Goal: Task Accomplishment & Management: Complete application form

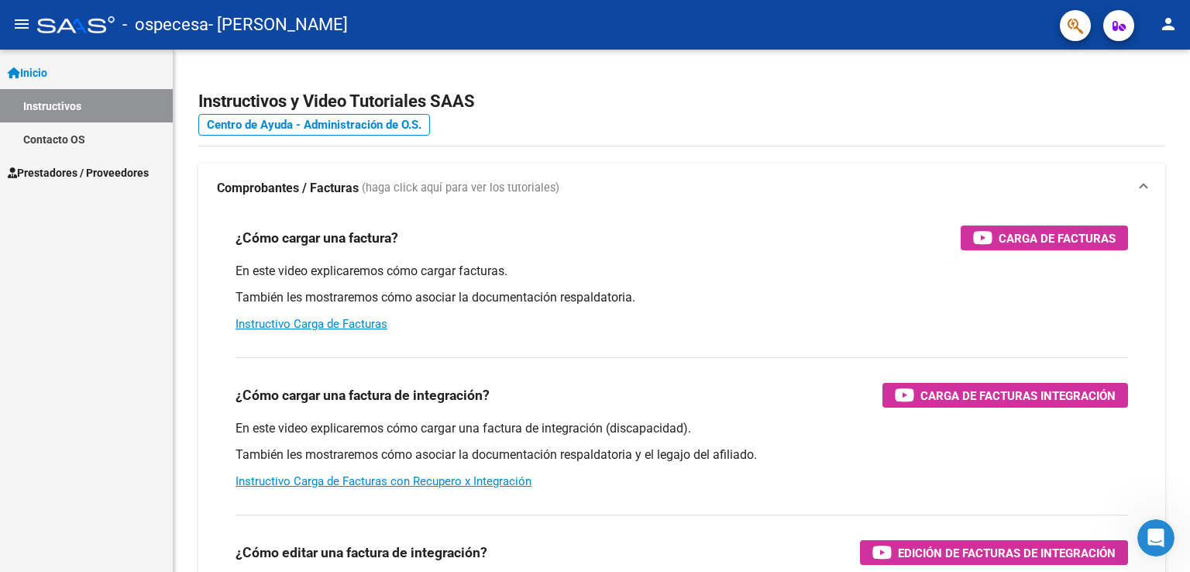
click at [84, 160] on link "Prestadores / Proveedores" at bounding box center [86, 172] width 173 height 33
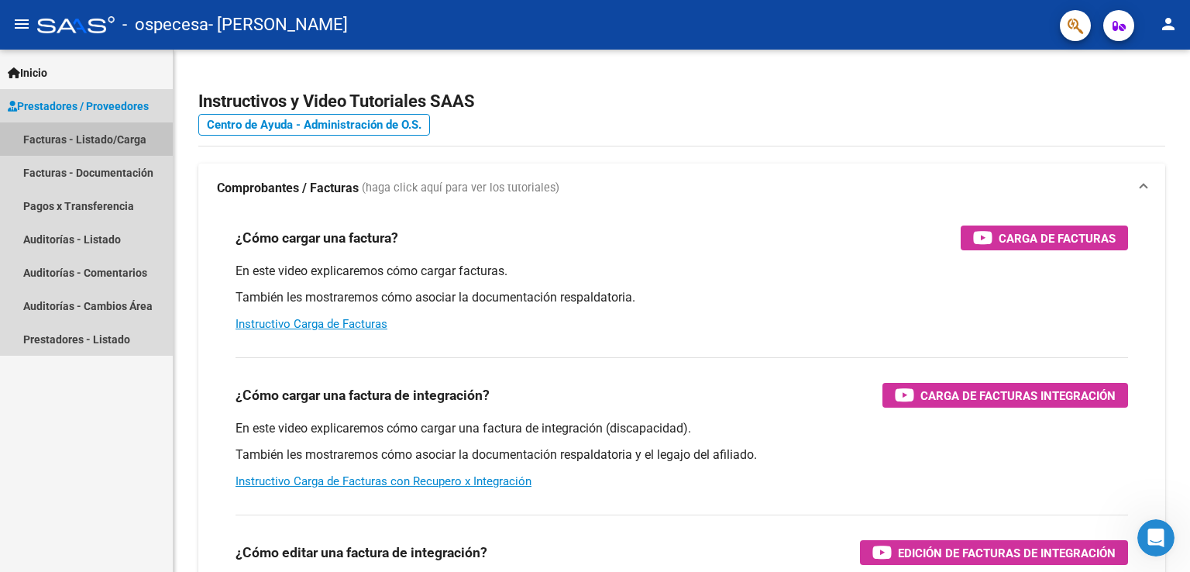
click at [80, 146] on link "Facturas - Listado/Carga" at bounding box center [86, 138] width 173 height 33
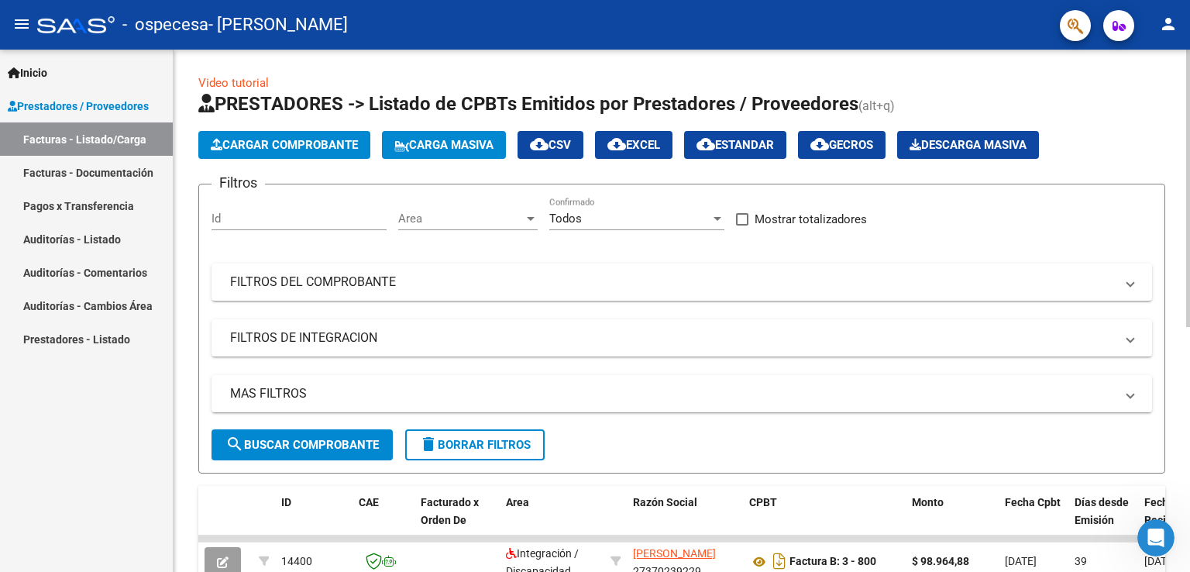
click at [254, 149] on span "Cargar Comprobante" at bounding box center [284, 145] width 147 height 14
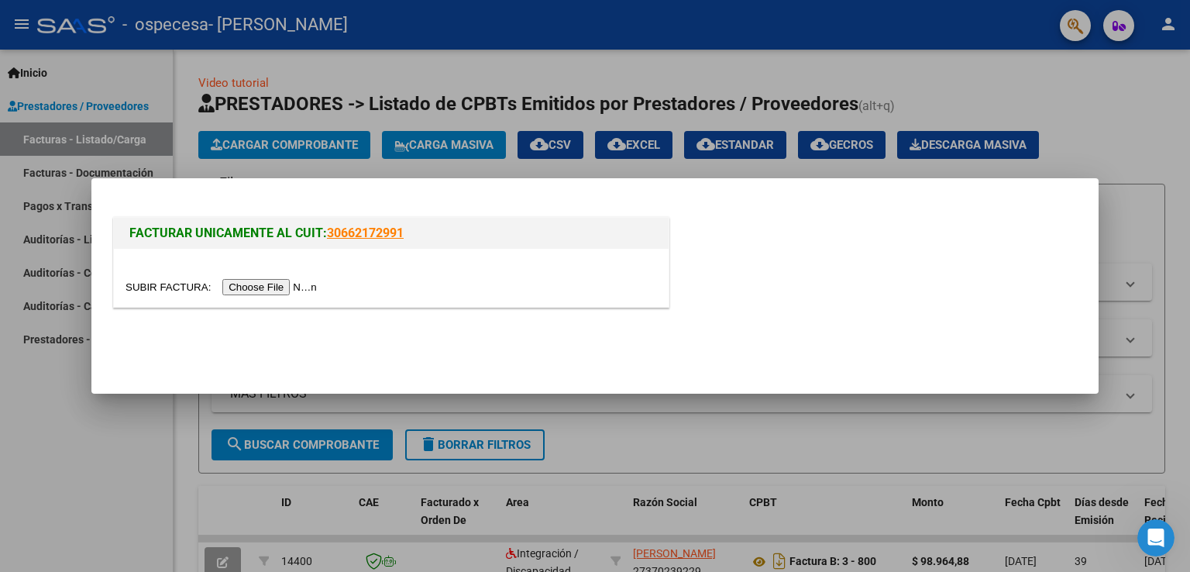
click at [286, 280] on input "file" at bounding box center [223, 287] width 196 height 16
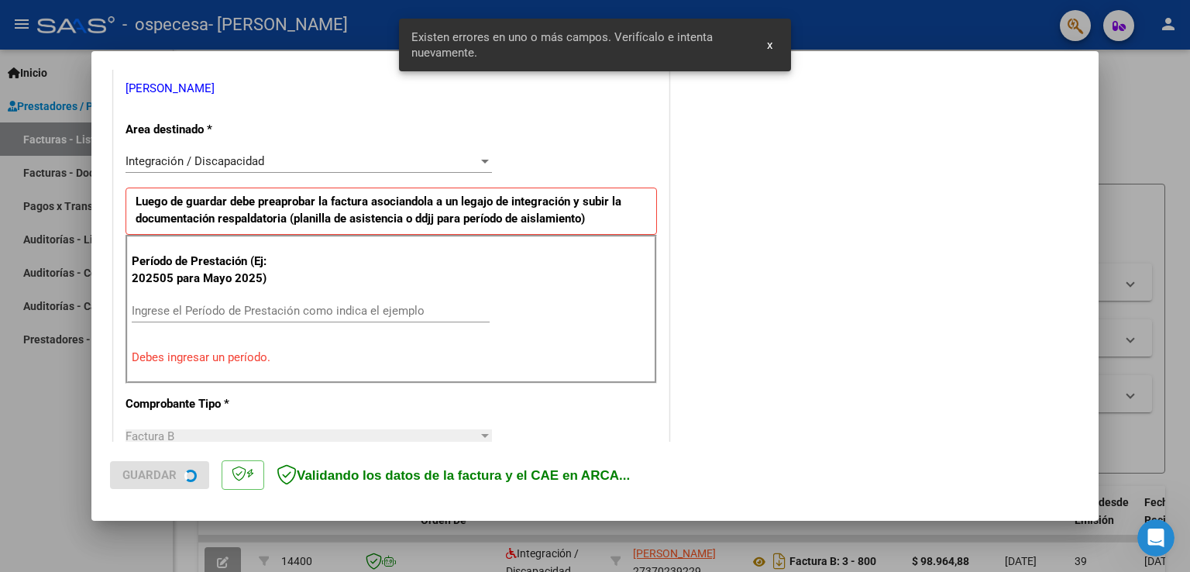
scroll to position [323, 0]
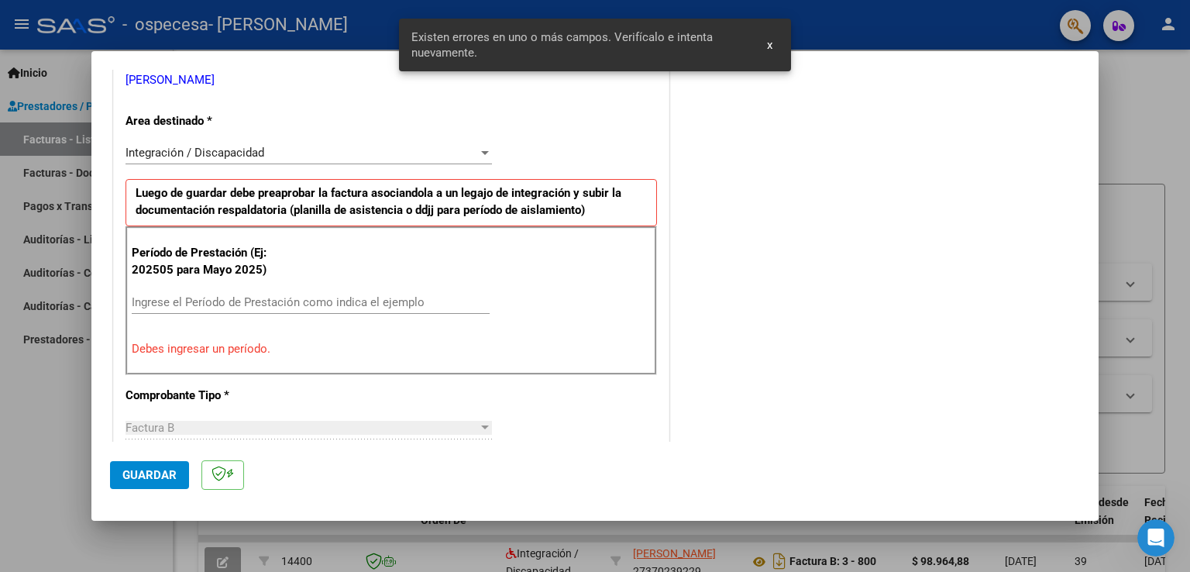
click at [263, 300] on input "Ingrese el Período de Prestación como indica el ejemplo" at bounding box center [311, 302] width 358 height 14
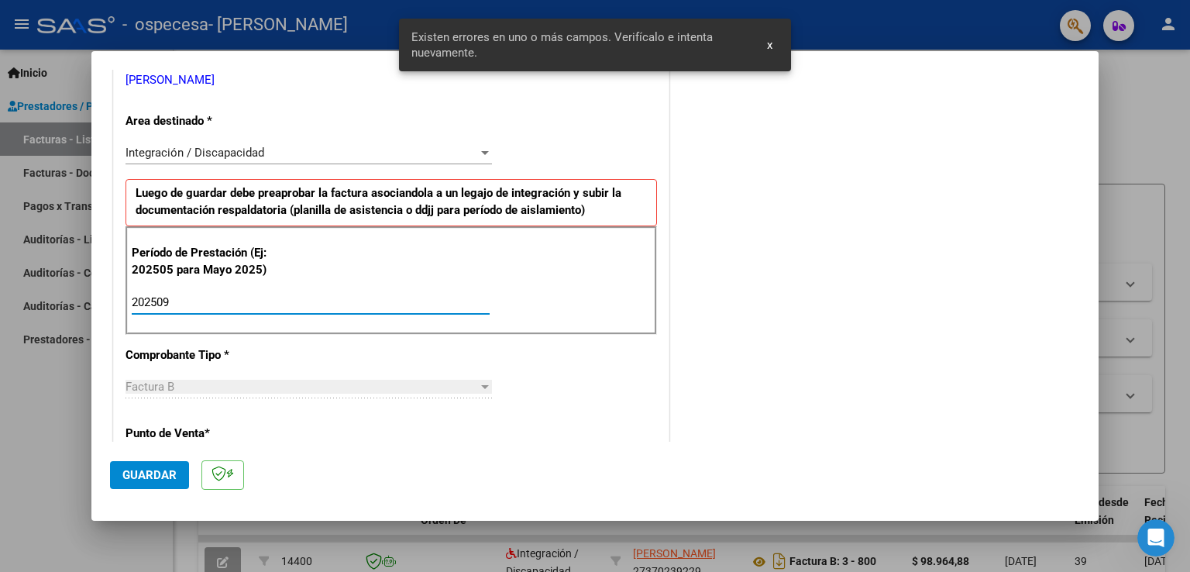
type input "202509"
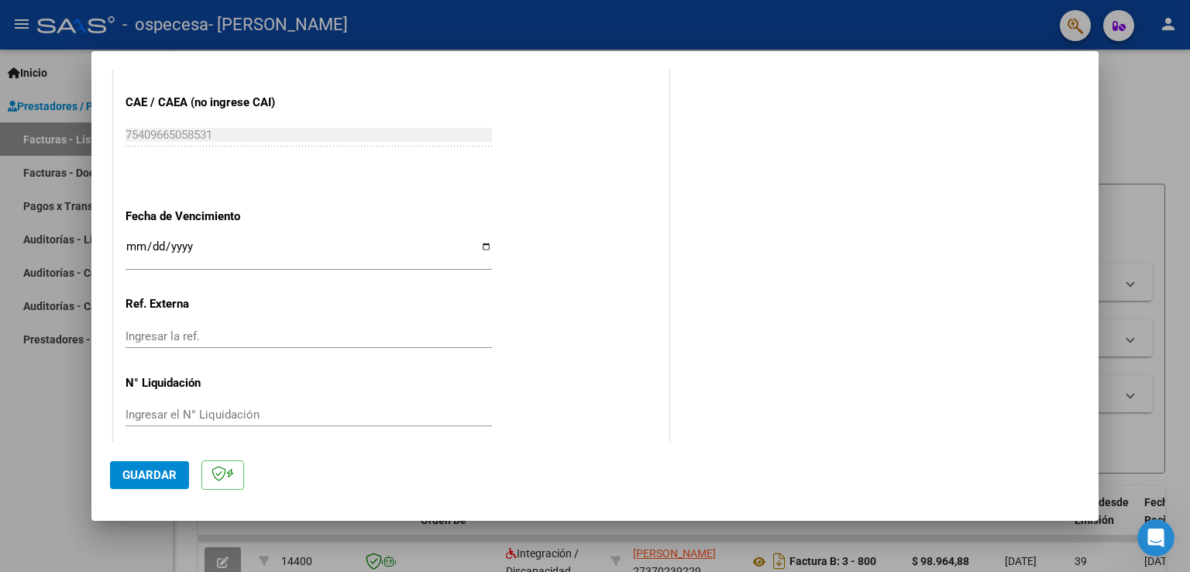
scroll to position [990, 0]
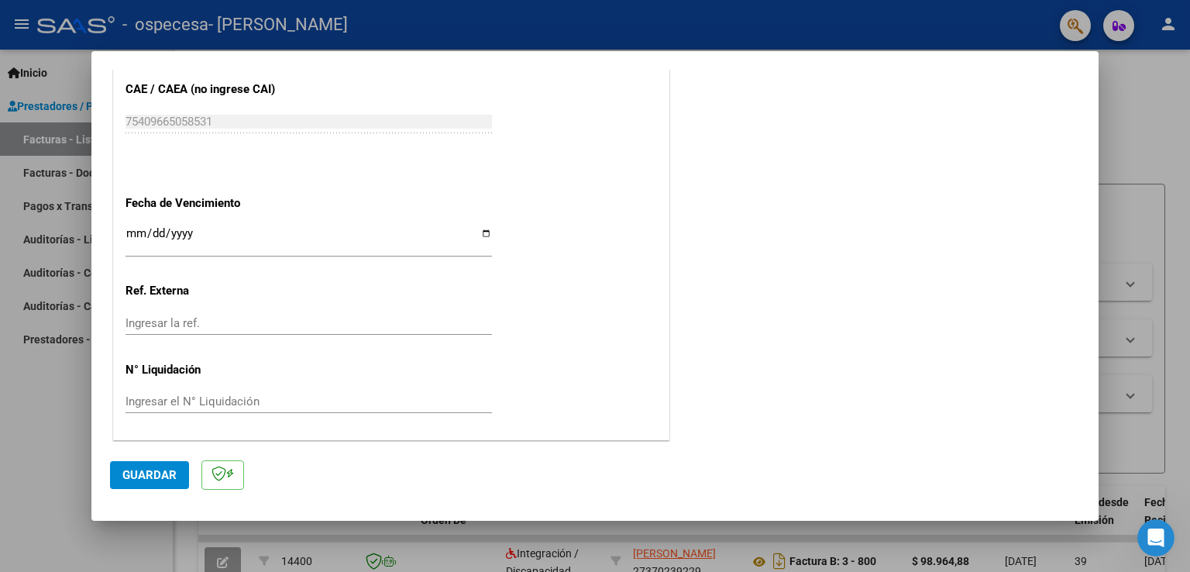
click at [479, 233] on input "Ingresar la fecha" at bounding box center [308, 239] width 366 height 25
type input "[DATE]"
click at [146, 484] on button "Guardar" at bounding box center [149, 475] width 79 height 28
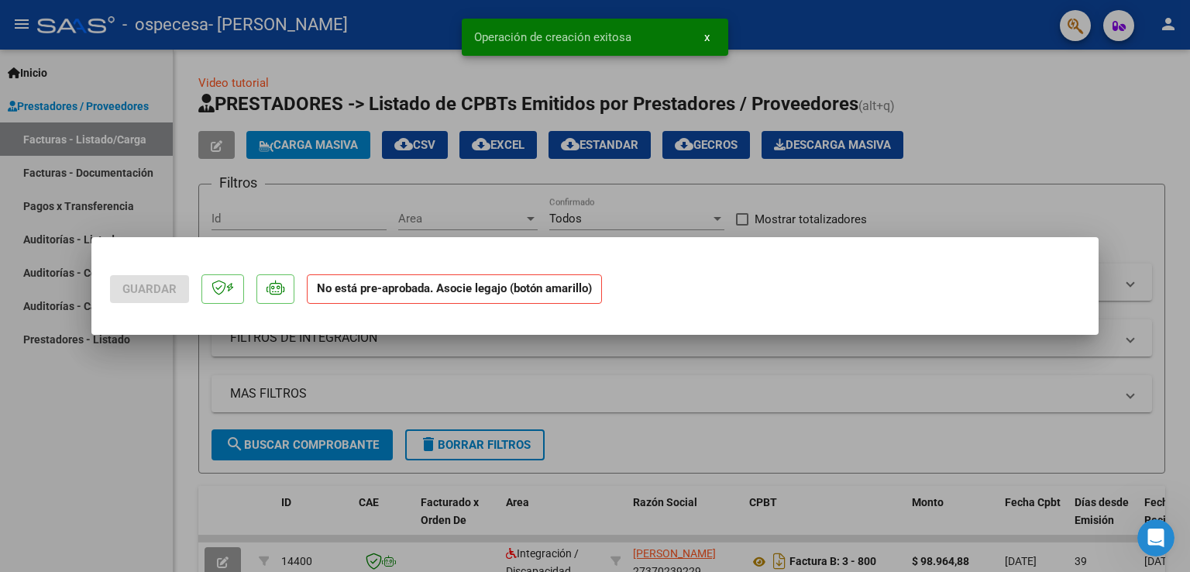
scroll to position [0, 0]
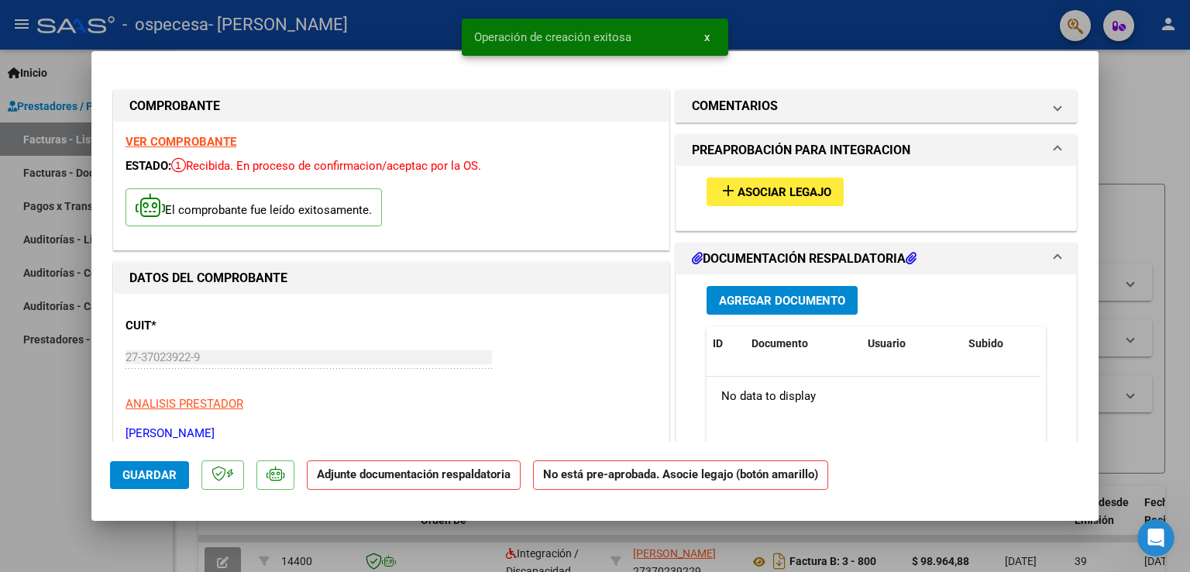
click at [785, 196] on span "Asociar Legajo" at bounding box center [784, 192] width 94 height 14
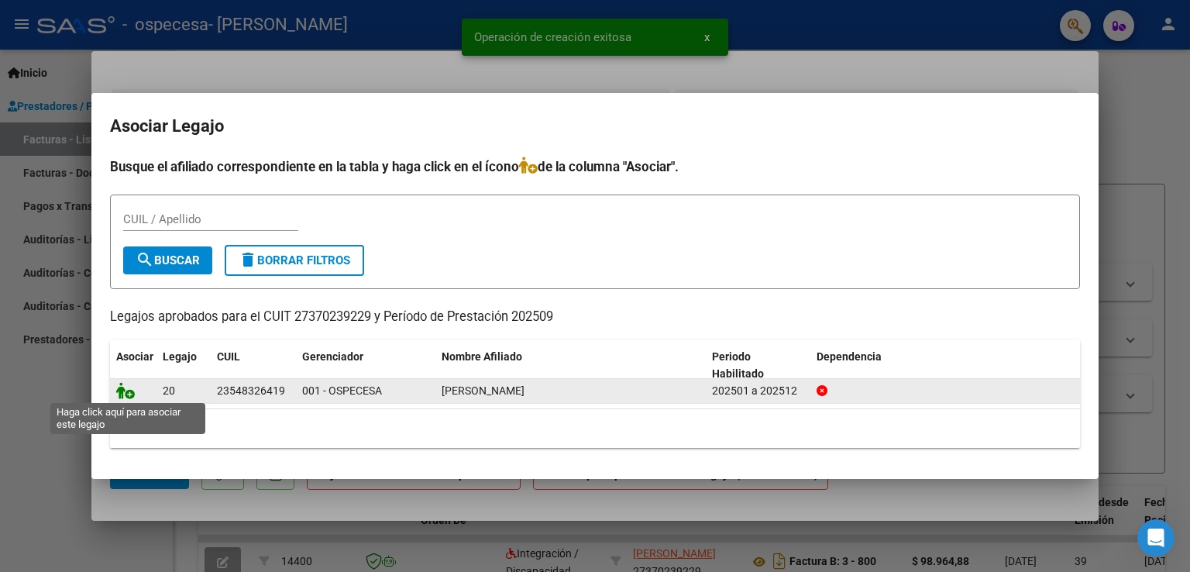
click at [129, 394] on icon at bounding box center [125, 390] width 19 height 17
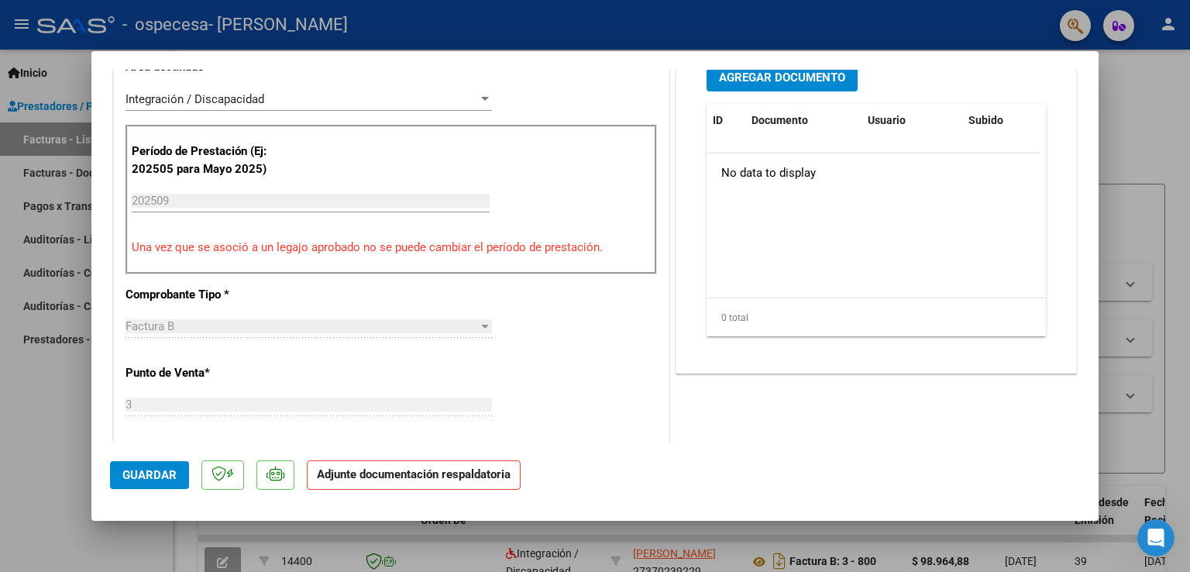
scroll to position [412, 0]
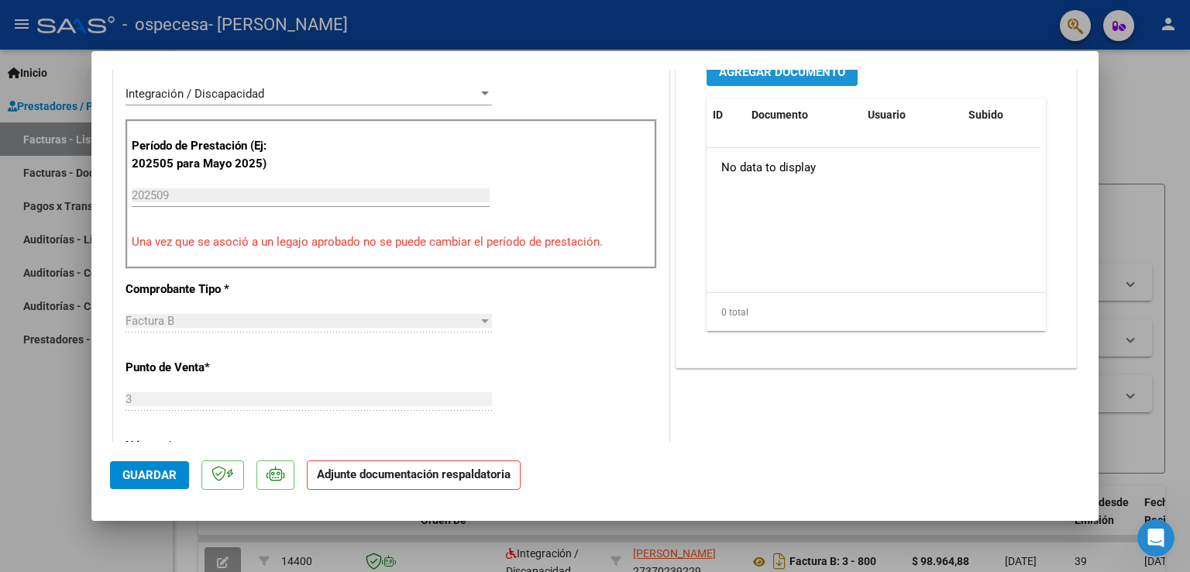
click at [772, 78] on span "Agregar Documento" at bounding box center [782, 72] width 126 height 14
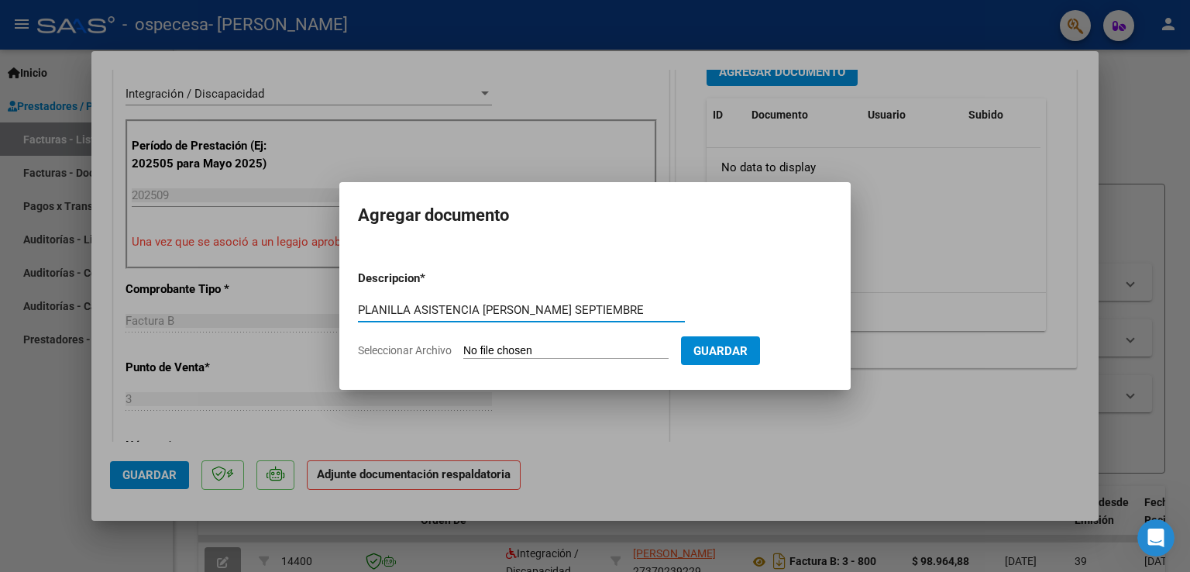
type input "PLANILLA ASISTENCIA [PERSON_NAME] SEPTIEMBRE"
click at [585, 355] on input "Seleccionar Archivo" at bounding box center [565, 351] width 205 height 15
type input "C:\fakepath\[PERSON_NAME] [DATE].pdf"
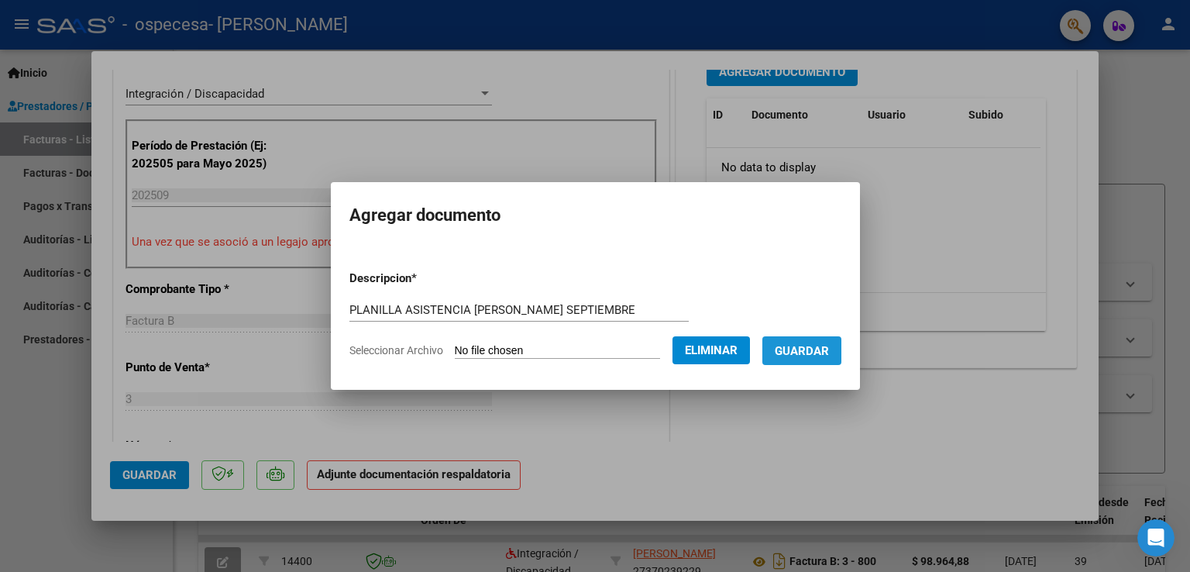
click at [820, 345] on span "Guardar" at bounding box center [802, 351] width 54 height 14
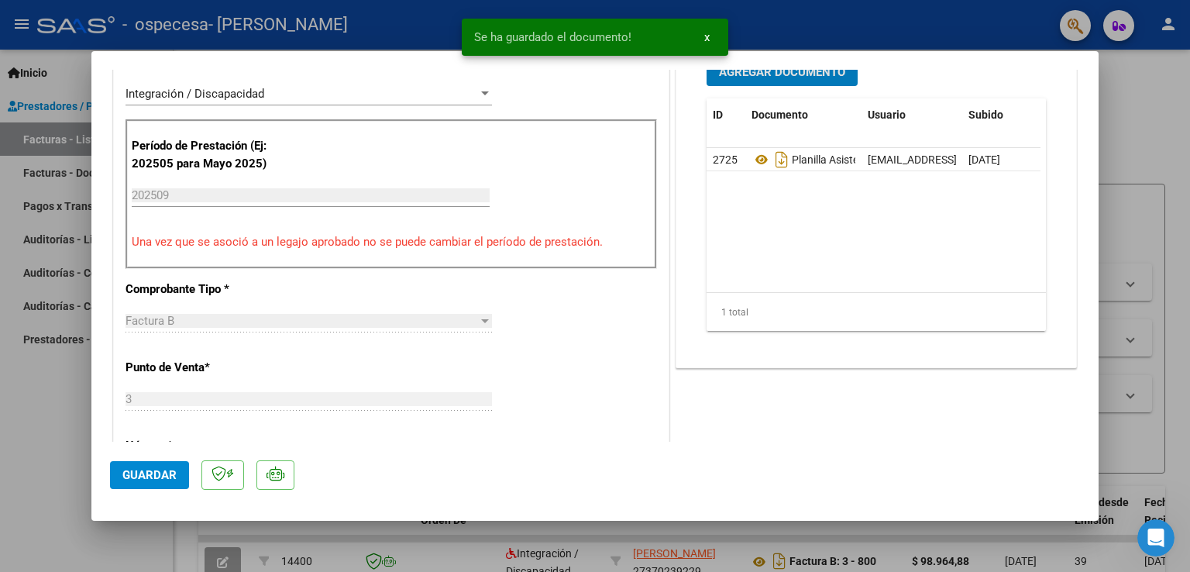
scroll to position [399, 0]
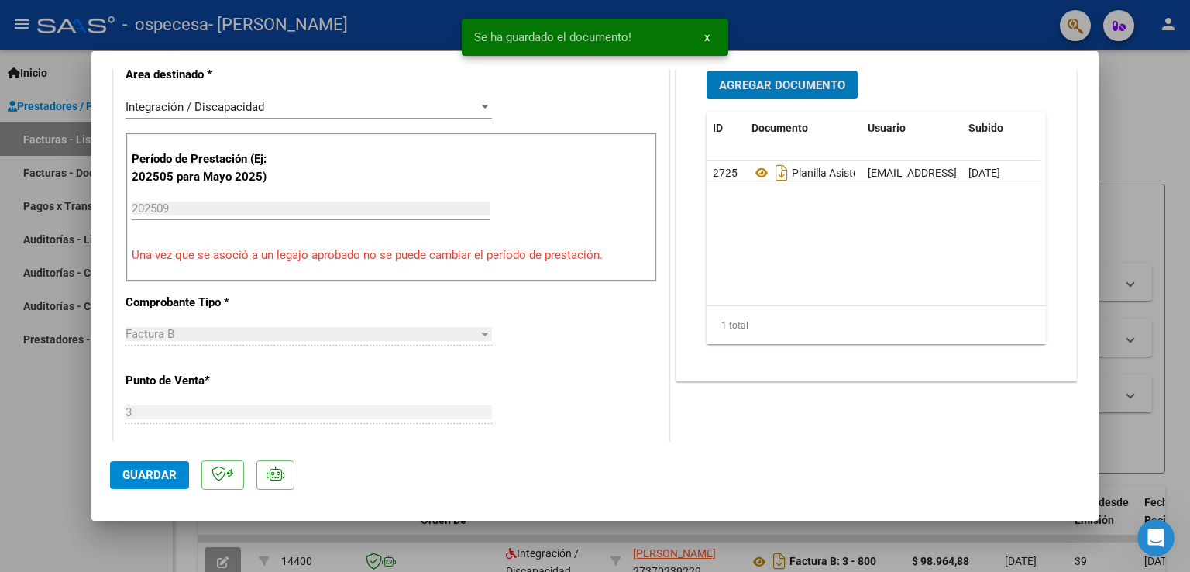
click at [122, 480] on span "Guardar" at bounding box center [149, 475] width 54 height 14
click at [709, 40] on span "x" at bounding box center [706, 37] width 5 height 14
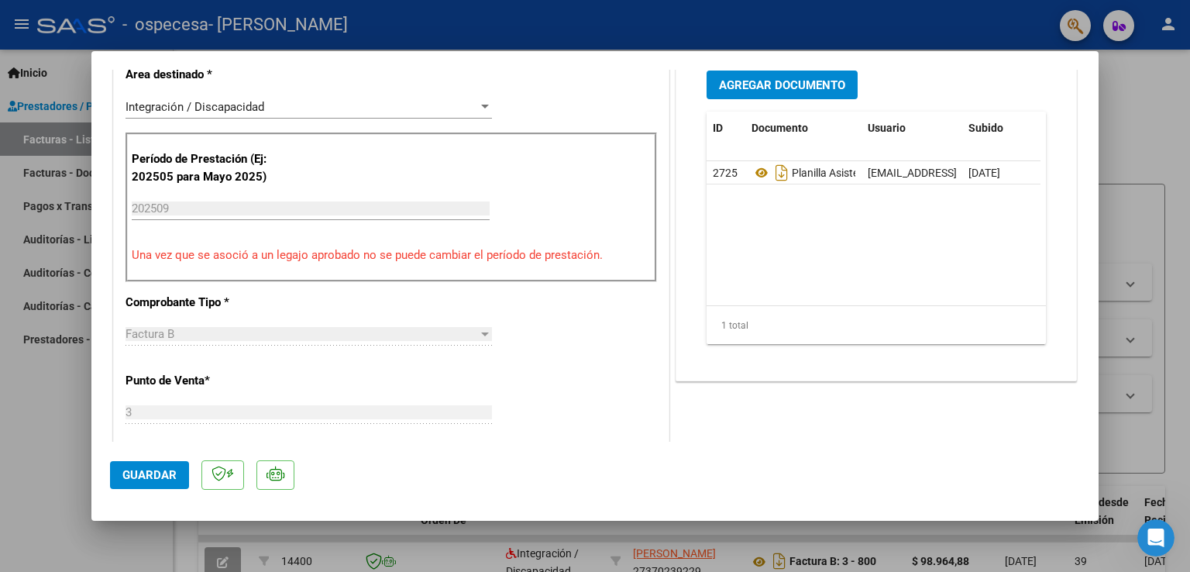
click at [37, 458] on div at bounding box center [595, 286] width 1190 height 572
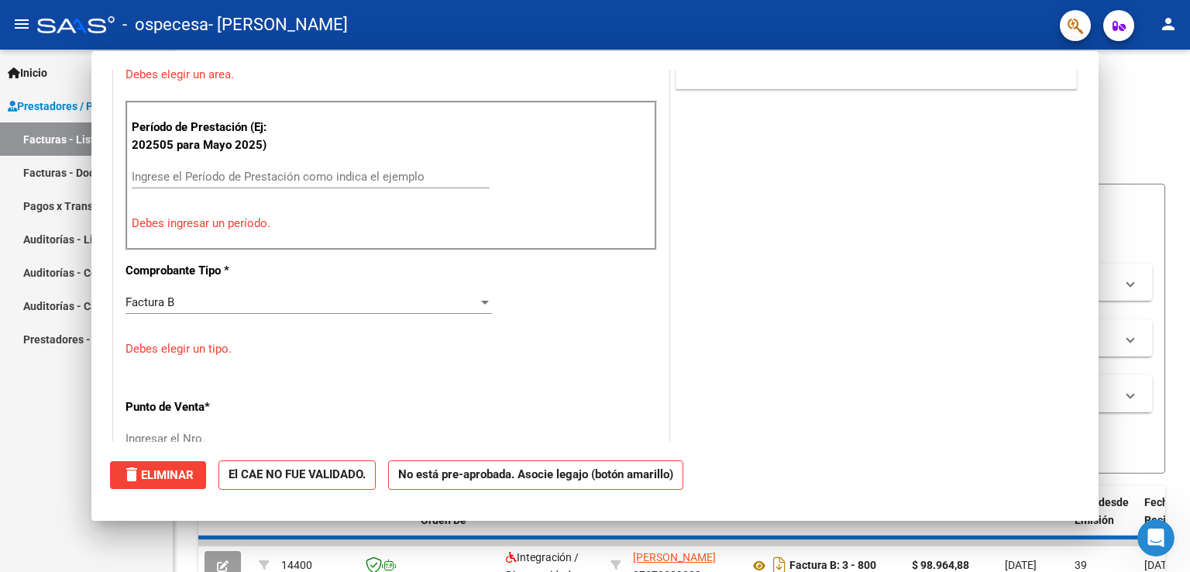
scroll to position [0, 0]
